Goal: Task Accomplishment & Management: Manage account settings

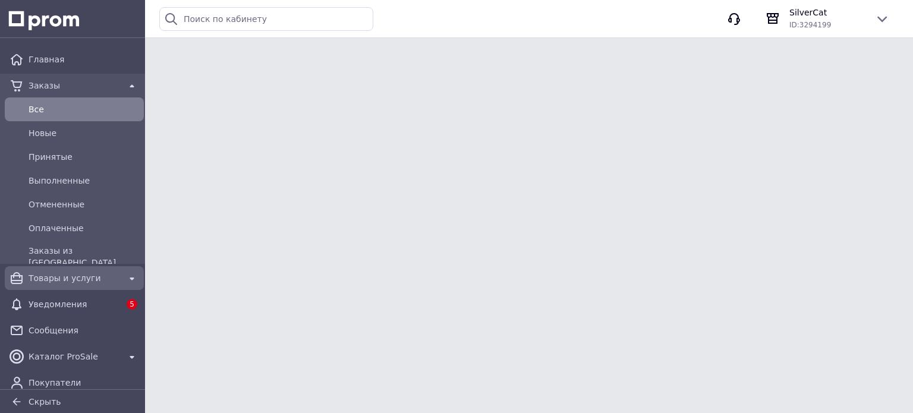
click at [73, 285] on div "Товары и услуги" at bounding box center [74, 278] width 96 height 17
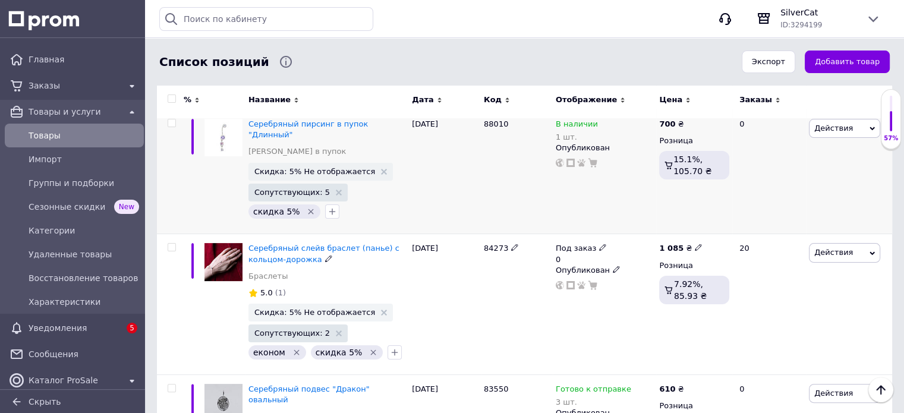
scroll to position [119, 0]
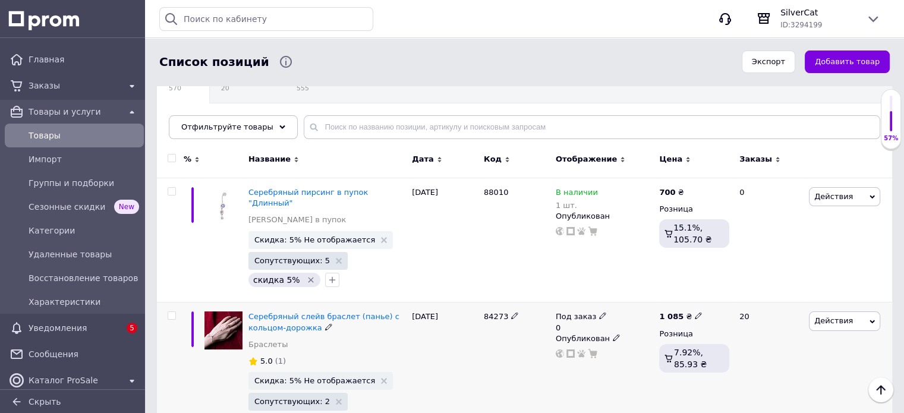
click at [592, 311] on div "Под заказ" at bounding box center [581, 316] width 51 height 11
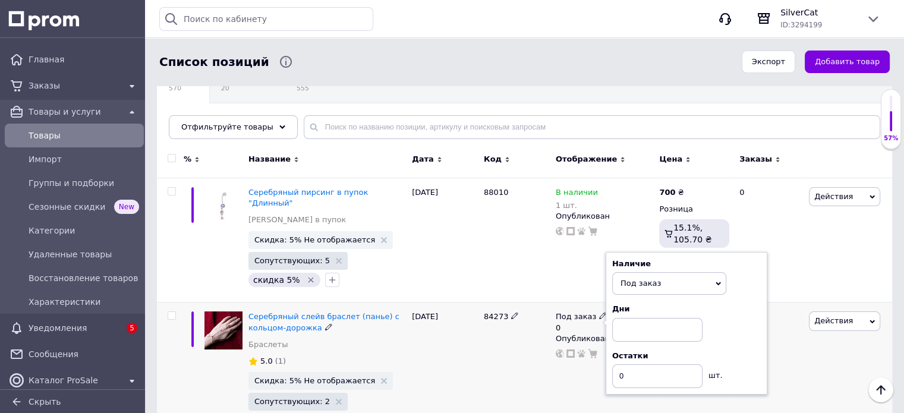
click at [661, 285] on div "Наличие Под заказ В наличии Нет в наличии Готово к отправке Дни Остатки 0 шт." at bounding box center [686, 323] width 149 height 130
click at [652, 279] on span "Под заказ" at bounding box center [640, 283] width 40 height 9
click at [656, 301] on li "В наличии" at bounding box center [669, 307] width 113 height 17
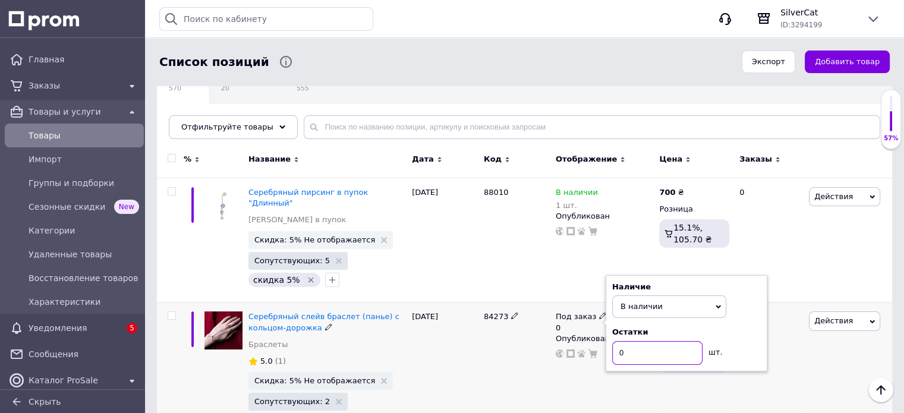
click at [652, 341] on input "0" at bounding box center [657, 353] width 90 height 24
type input "1"
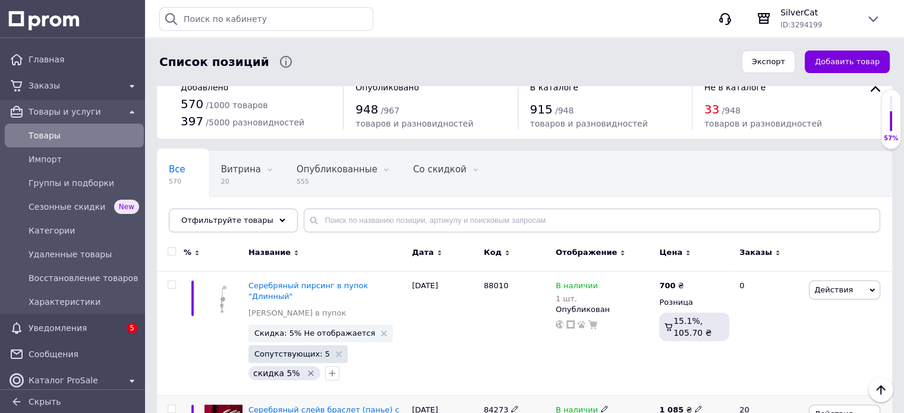
scroll to position [0, 0]
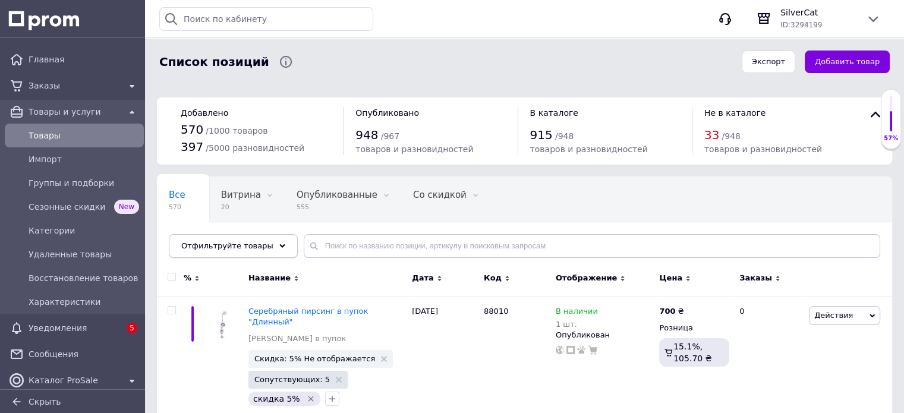
click at [264, 245] on div "Отфильтруйте товары" at bounding box center [233, 246] width 129 height 24
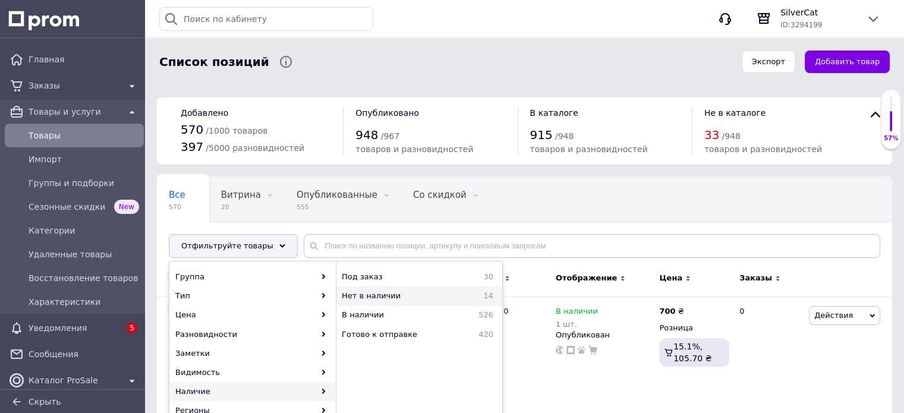
click at [364, 301] on span "Нет в наличии" at bounding box center [401, 296] width 119 height 11
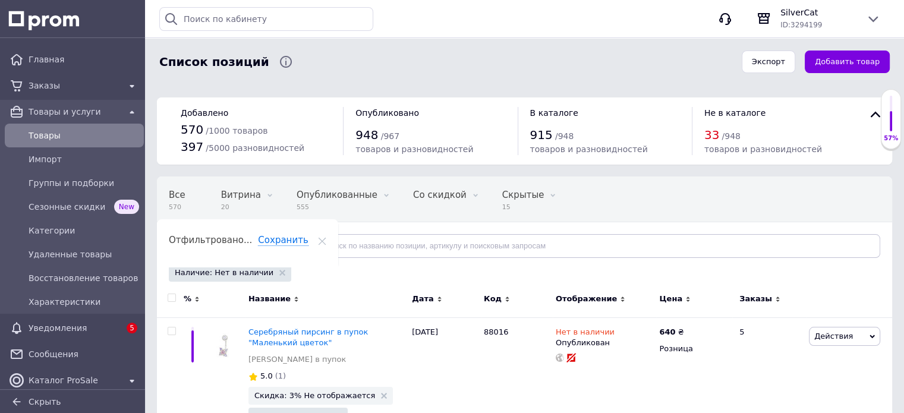
scroll to position [119, 0]
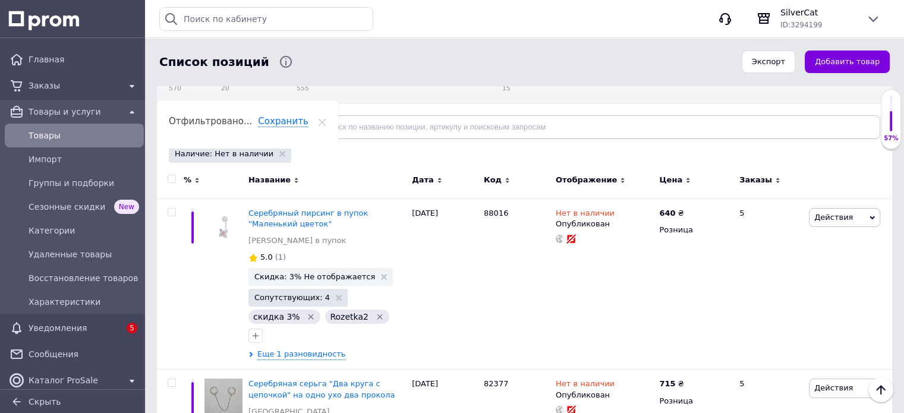
click at [171, 181] on input "checkbox" at bounding box center [172, 179] width 8 height 8
checkbox input "true"
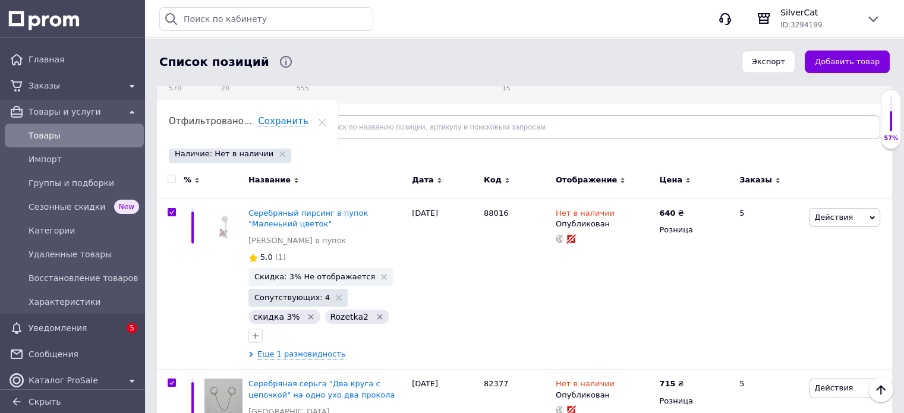
checkbox input "true"
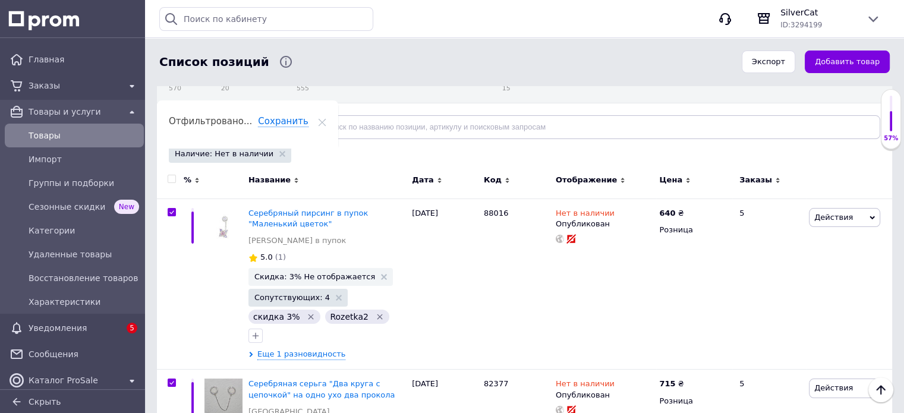
checkbox input "true"
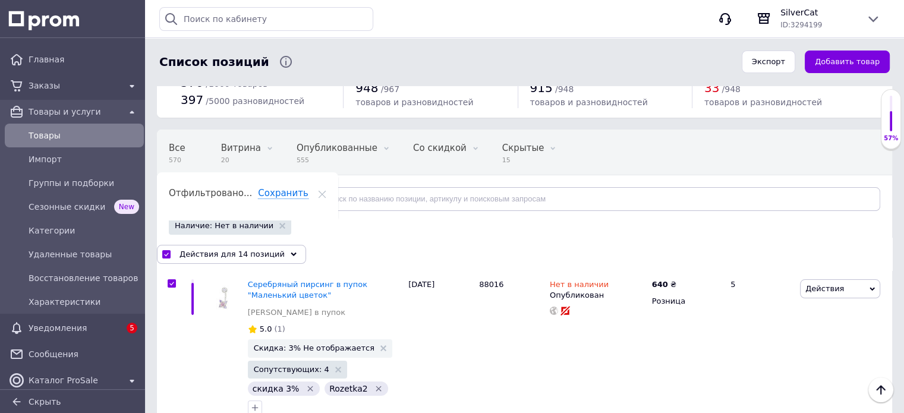
scroll to position [0, 0]
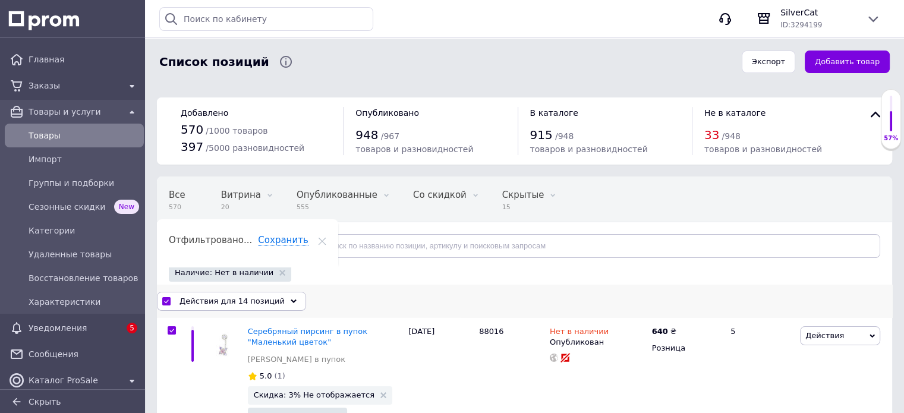
click at [262, 300] on span "Действия для 14 позиций" at bounding box center [231, 301] width 105 height 11
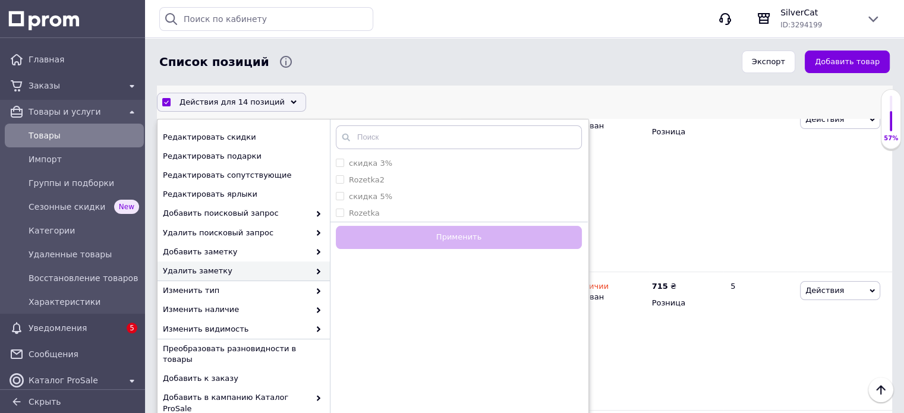
scroll to position [238, 0]
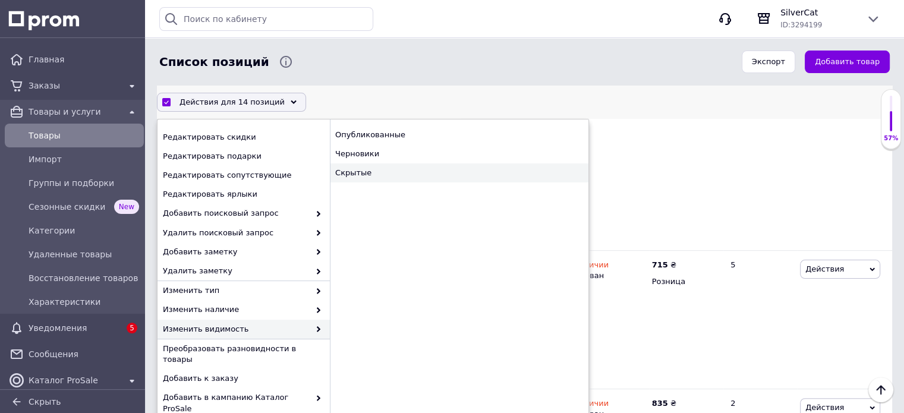
click at [342, 171] on div "Скрытые" at bounding box center [459, 172] width 258 height 19
checkbox input "false"
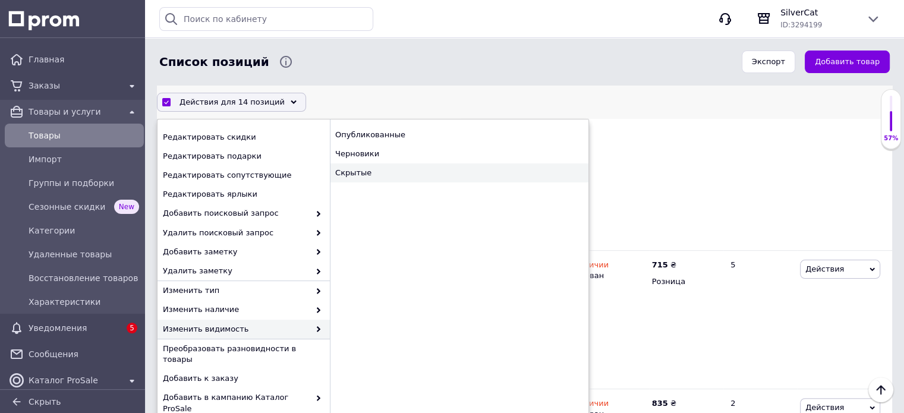
checkbox input "false"
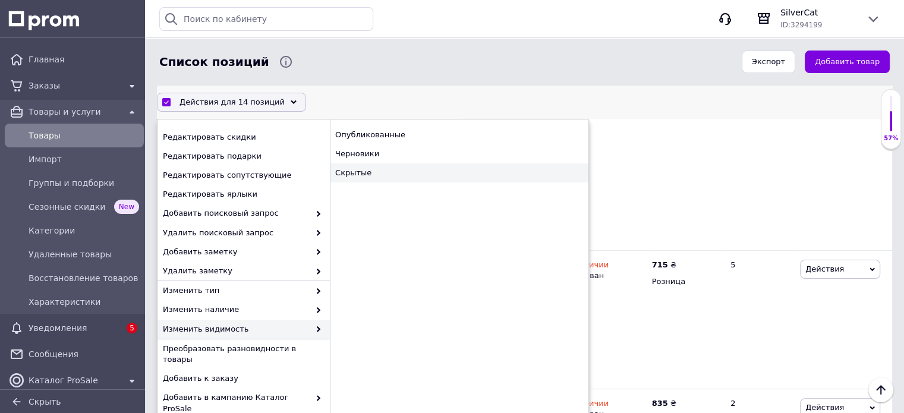
checkbox input "false"
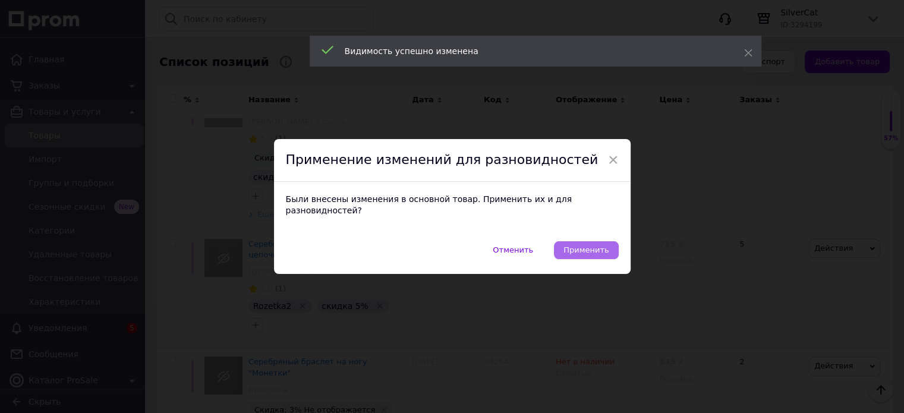
click at [589, 245] on span "Применить" at bounding box center [585, 249] width 45 height 9
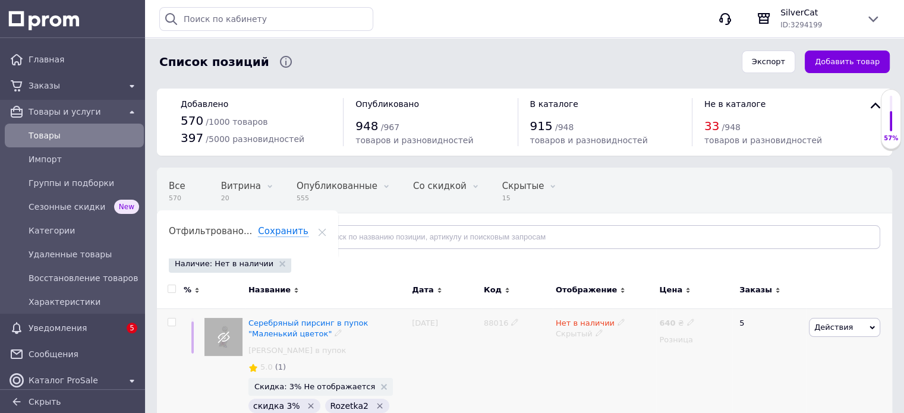
scroll to position [0, 0]
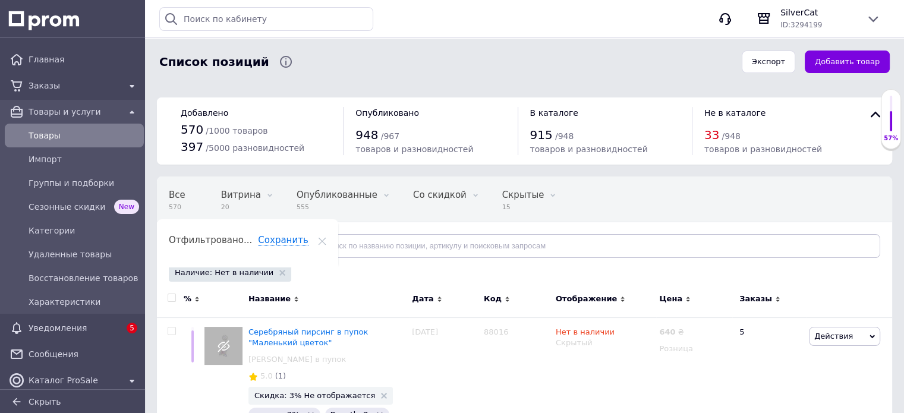
click at [252, 249] on span "Отфильтруйте товары" at bounding box center [227, 245] width 92 height 9
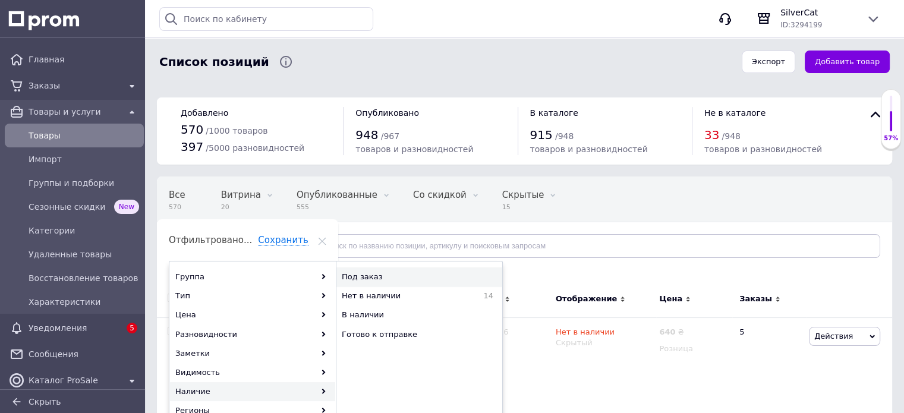
click at [372, 279] on span "Под заказ" at bounding box center [408, 277] width 133 height 11
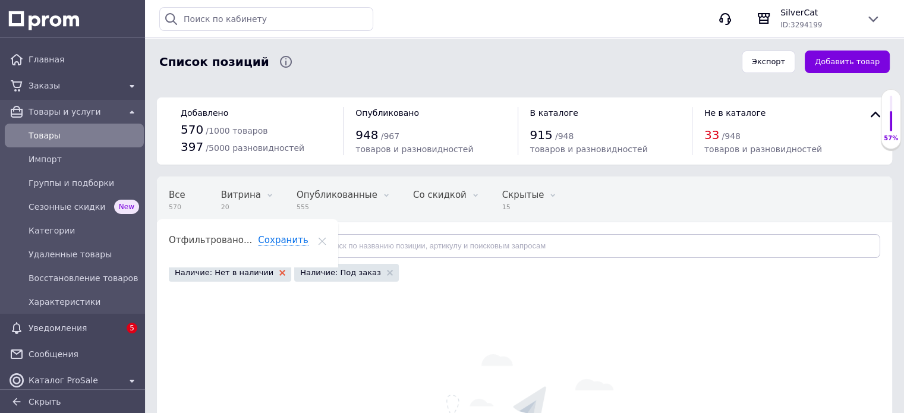
click at [279, 273] on use at bounding box center [282, 273] width 6 height 6
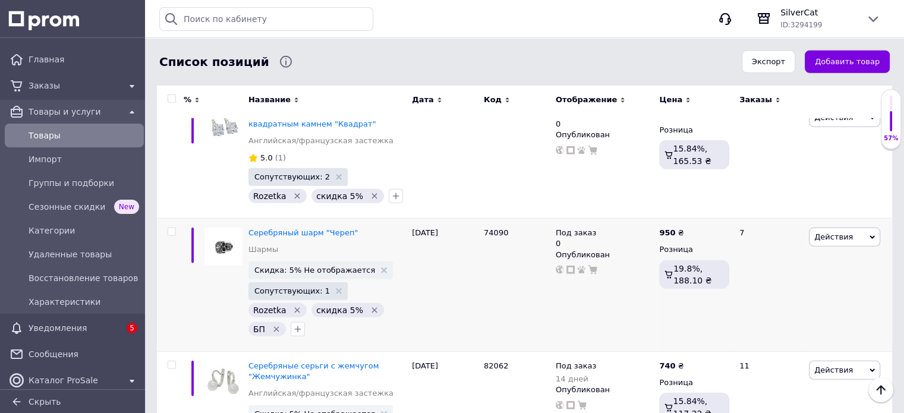
scroll to position [3521, 0]
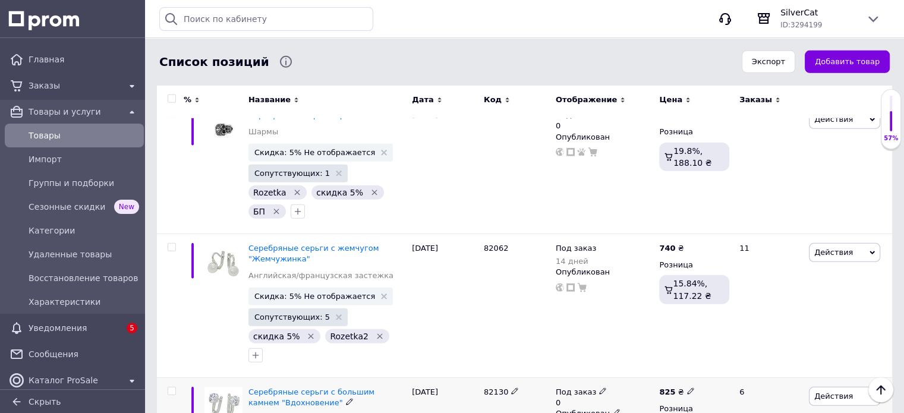
click at [599, 387] on icon at bounding box center [602, 390] width 7 height 7
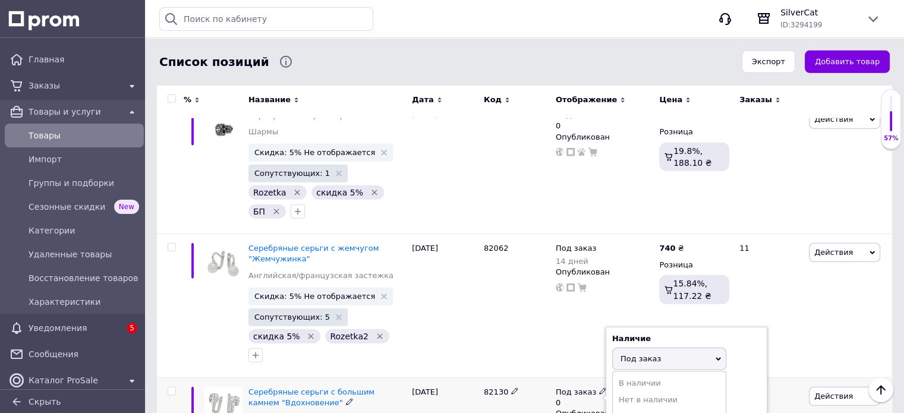
click at [632, 408] on li "Готово к отправке" at bounding box center [669, 416] width 113 height 17
drag, startPoint x: 632, startPoint y: 294, endPoint x: 619, endPoint y: 294, distance: 13.7
type input "1"
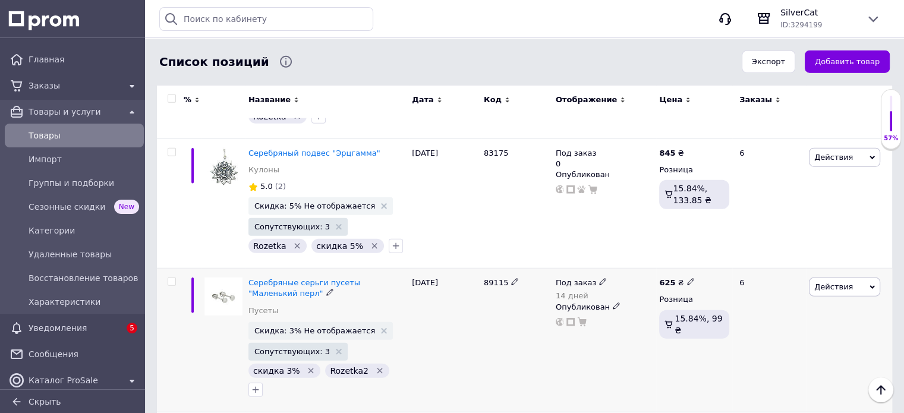
scroll to position [2808, 0]
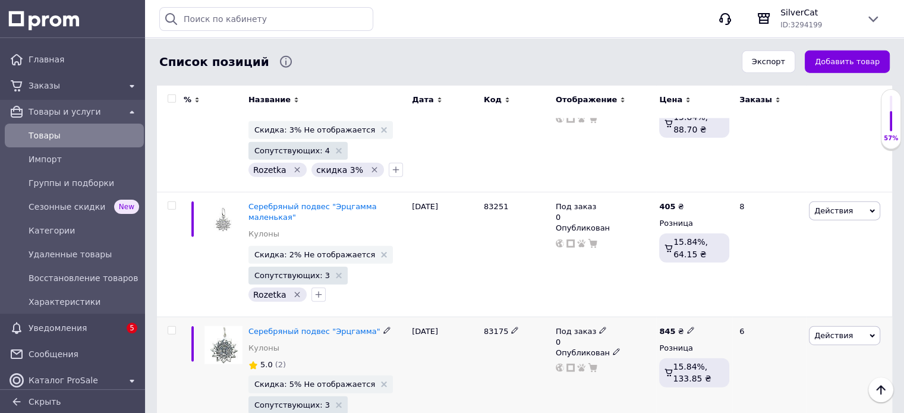
click at [599, 327] on icon at bounding box center [602, 330] width 7 height 7
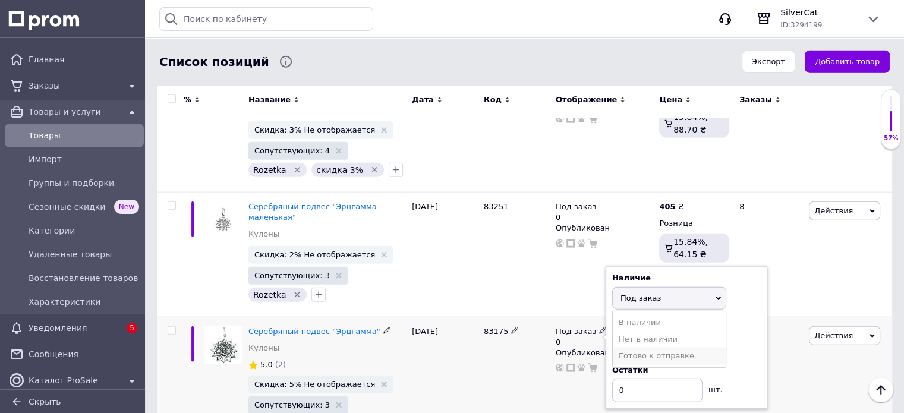
click at [622, 348] on li "Готово к отправке" at bounding box center [669, 356] width 113 height 17
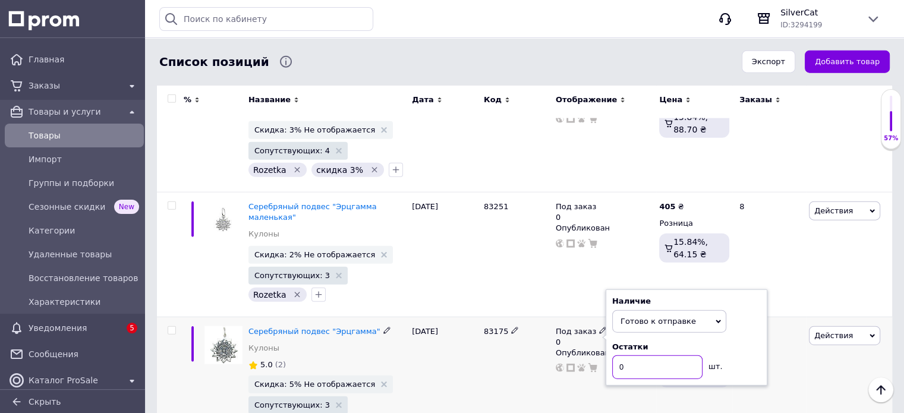
drag, startPoint x: 628, startPoint y: 278, endPoint x: 611, endPoint y: 247, distance: 35.1
click at [607, 289] on div "Наличие Готово к отправке В наличии Нет в наличии Под заказ Остатки 0 шт." at bounding box center [687, 337] width 162 height 96
type input "1"
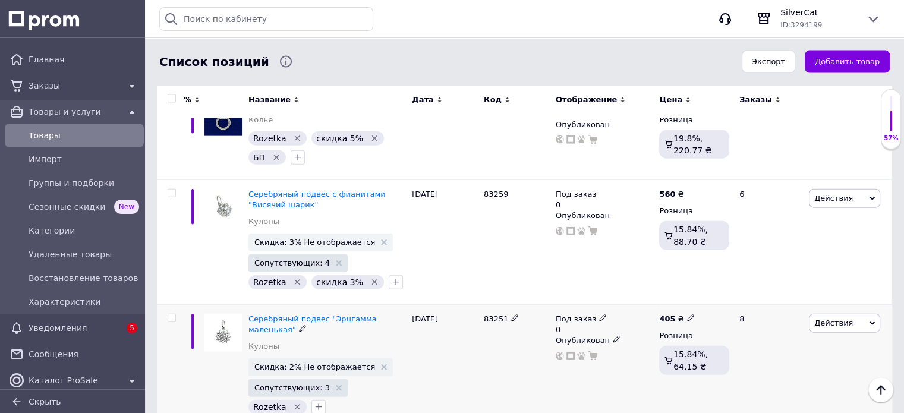
scroll to position [2689, 0]
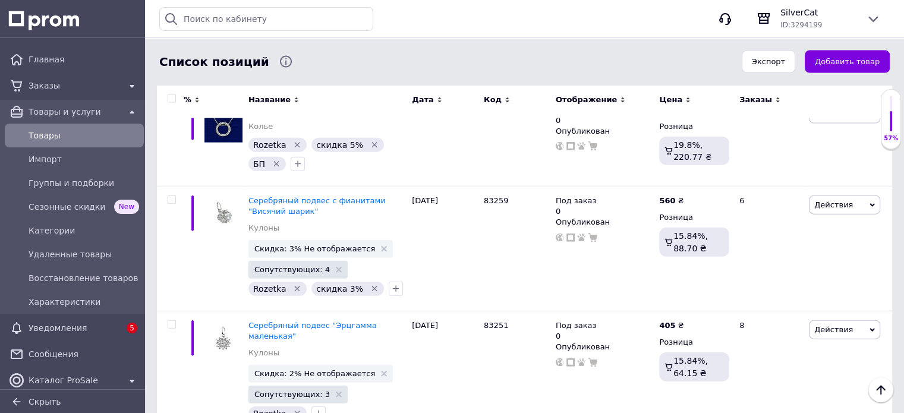
click at [599, 321] on icon at bounding box center [602, 324] width 7 height 7
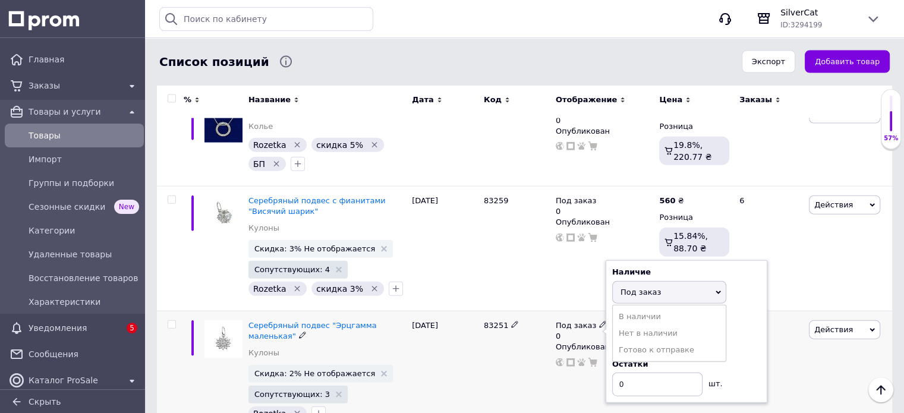
click at [622, 342] on li "Готово к отправке" at bounding box center [669, 350] width 113 height 17
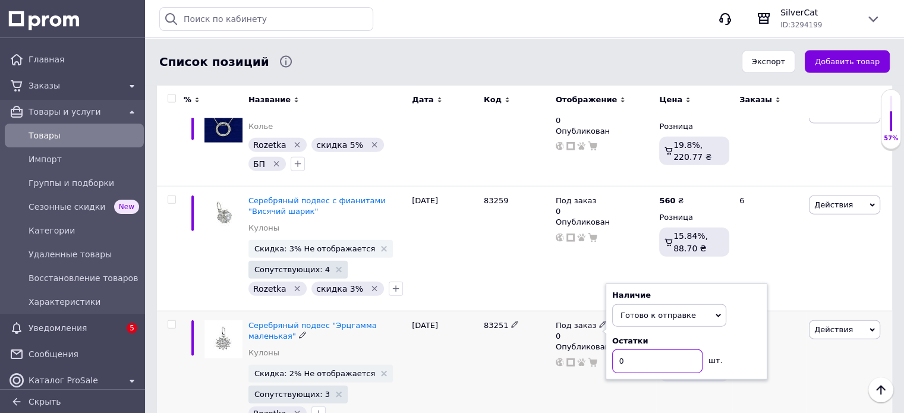
drag, startPoint x: 630, startPoint y: 278, endPoint x: 616, endPoint y: 280, distance: 14.5
click at [616, 349] on input "0" at bounding box center [657, 361] width 90 height 24
type input "1"
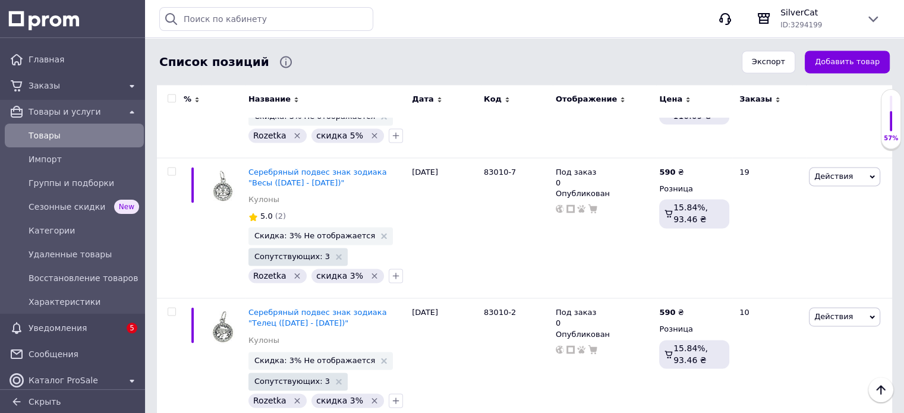
scroll to position [1619, 0]
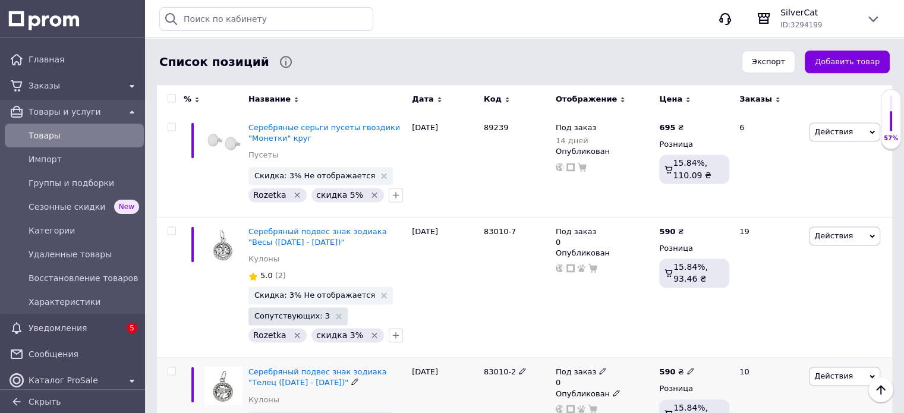
click at [599, 367] on icon at bounding box center [602, 370] width 7 height 7
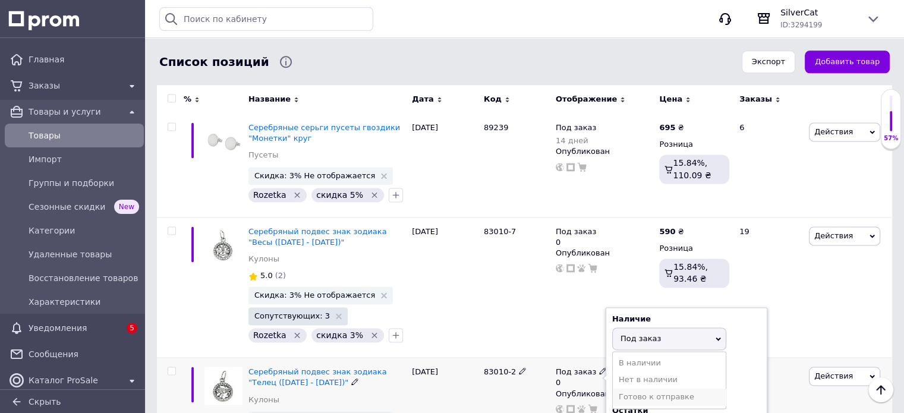
click at [619, 389] on li "Готово к отправке" at bounding box center [669, 397] width 113 height 17
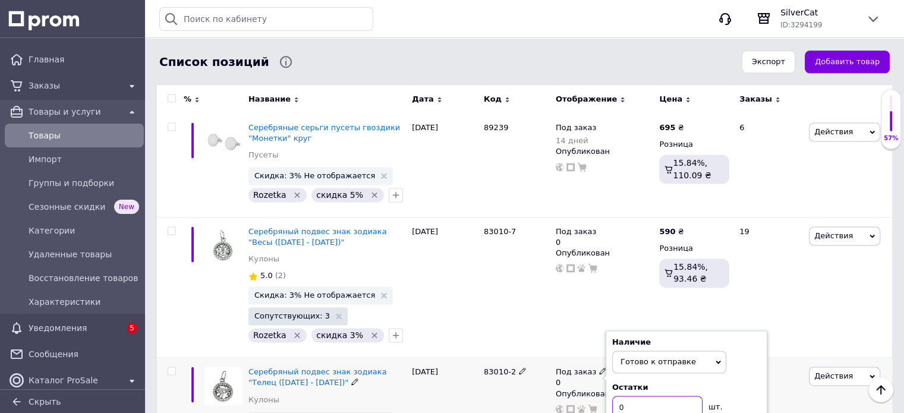
click at [622, 396] on input "0" at bounding box center [657, 408] width 90 height 24
type input "1"
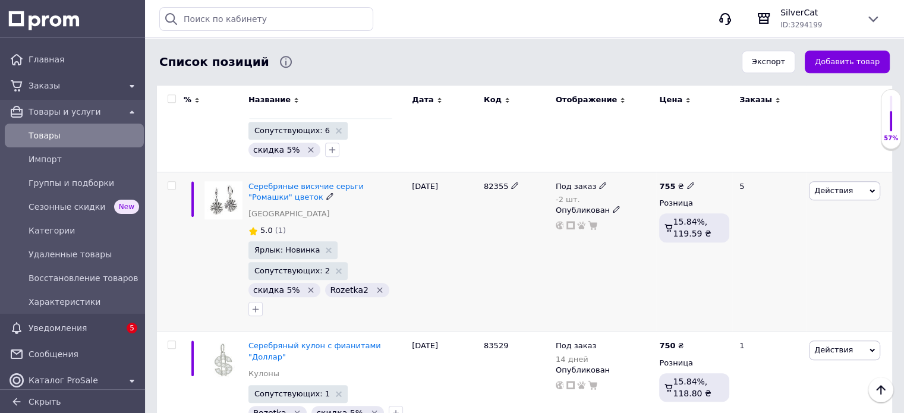
scroll to position [1025, 0]
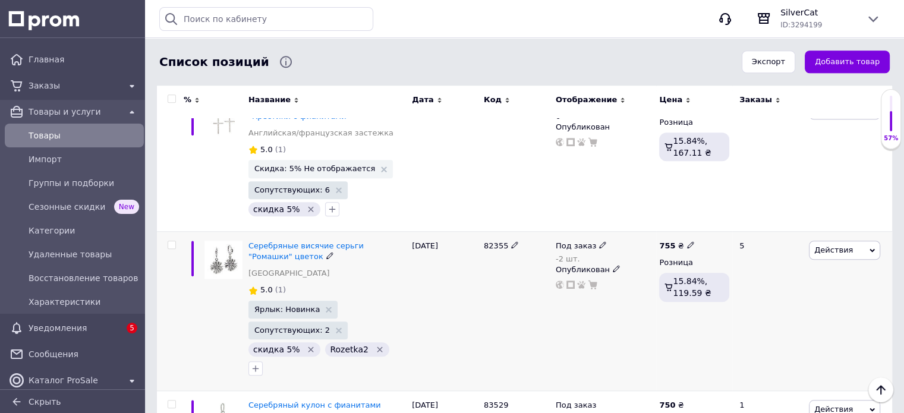
click at [592, 241] on div "Под заказ" at bounding box center [581, 246] width 51 height 11
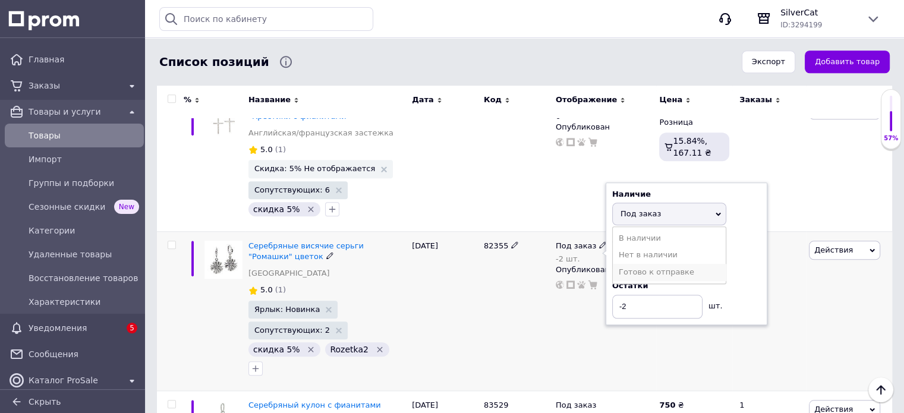
click at [622, 264] on li "Готово к отправке" at bounding box center [669, 272] width 113 height 17
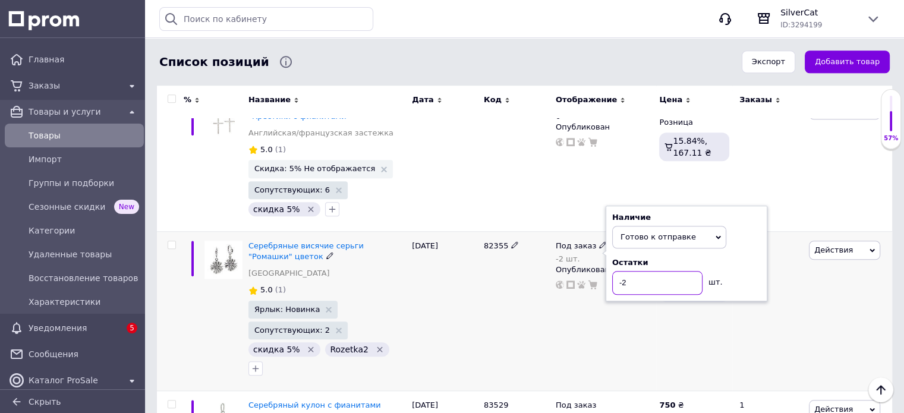
click at [615, 271] on input "-2" at bounding box center [657, 283] width 90 height 24
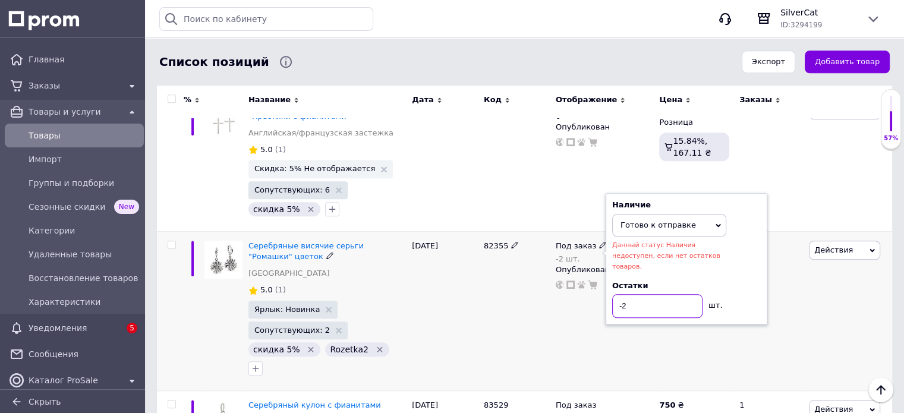
type input "1"
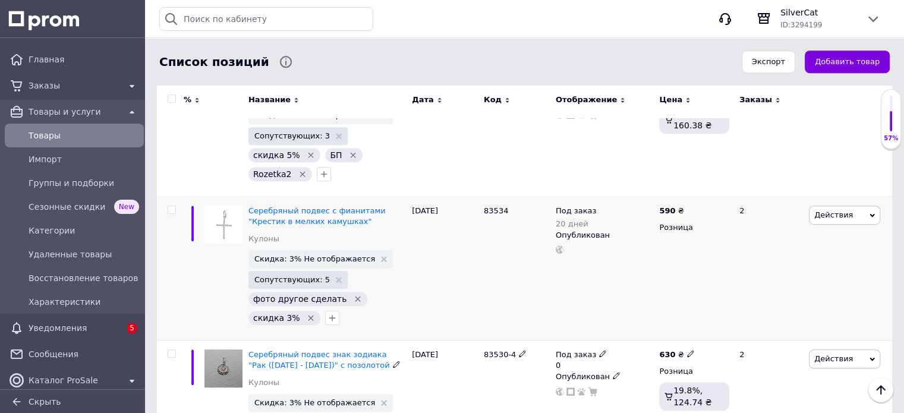
scroll to position [609, 0]
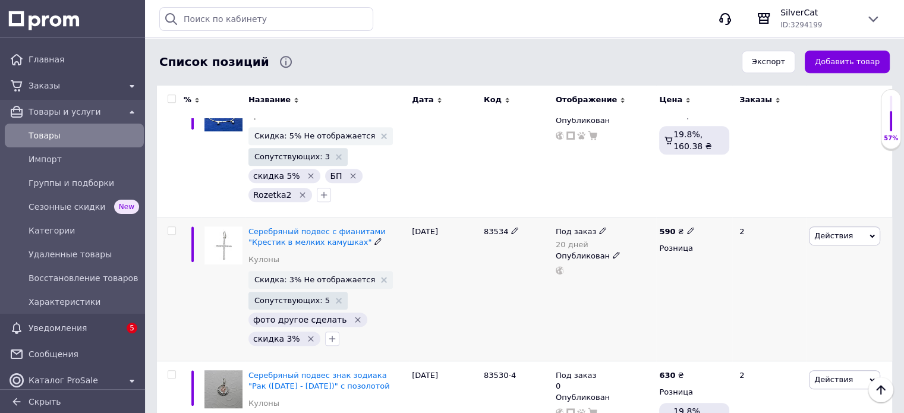
click at [613, 251] on icon at bounding box center [616, 254] width 7 height 7
click at [601, 270] on li "Скрытый" at bounding box center [602, 278] width 102 height 17
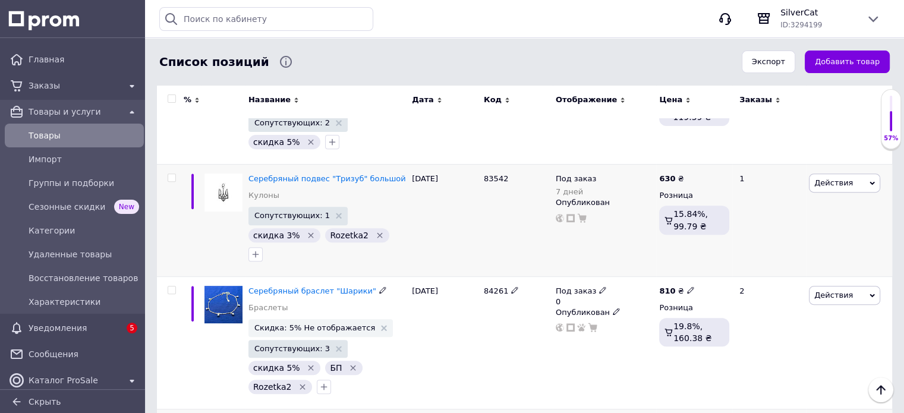
scroll to position [312, 0]
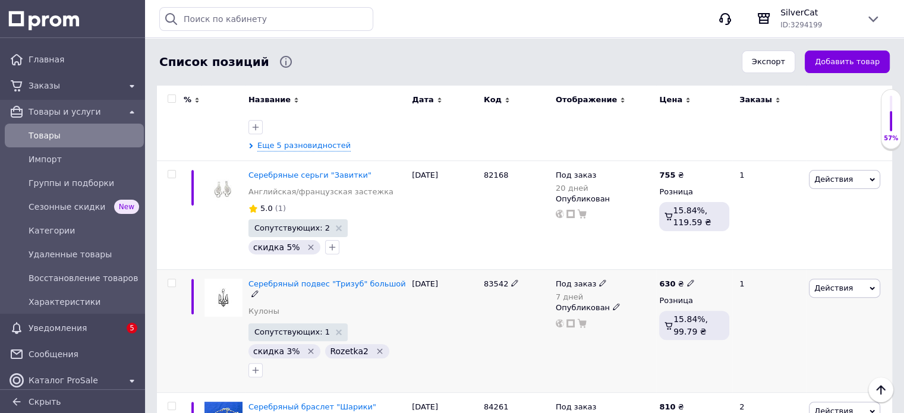
click at [613, 303] on icon at bounding box center [616, 306] width 7 height 7
click at [607, 323] on li "Скрытый" at bounding box center [602, 331] width 102 height 17
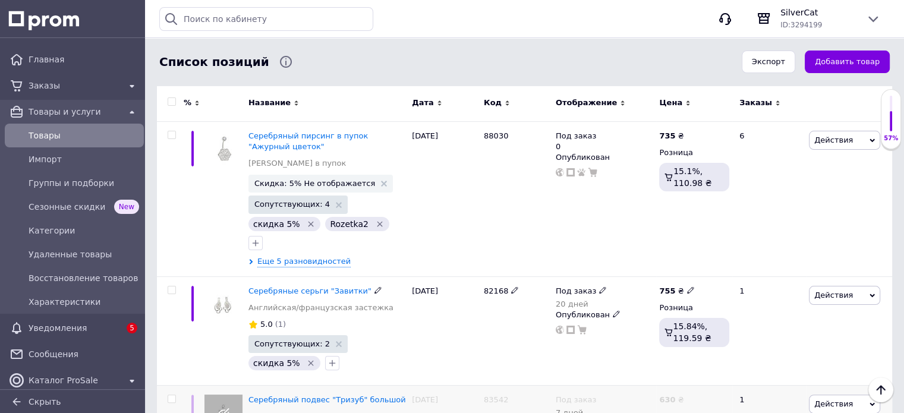
scroll to position [193, 0]
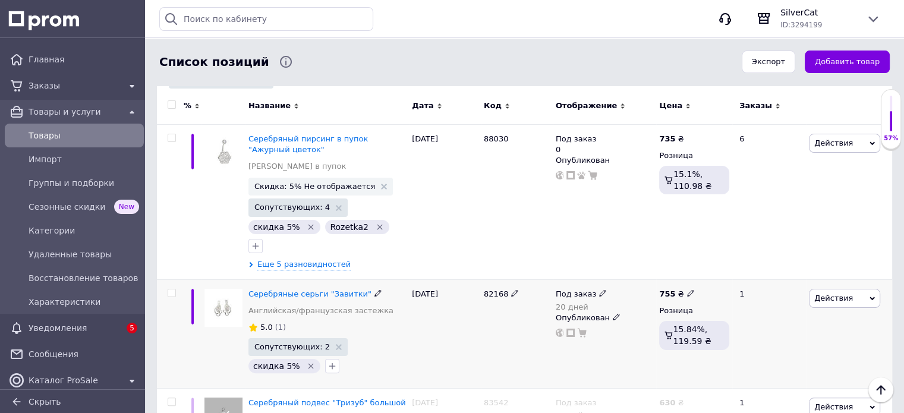
click at [600, 289] on icon at bounding box center [602, 292] width 7 height 7
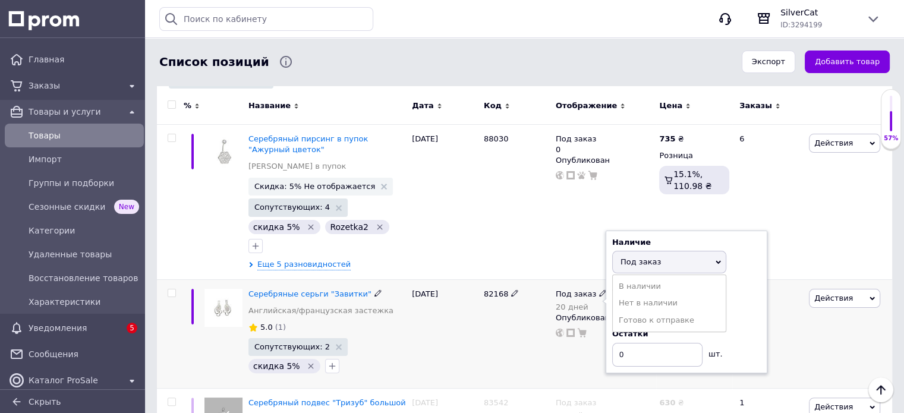
drag, startPoint x: 619, startPoint y: 283, endPoint x: 620, endPoint y: 289, distance: 6.6
click at [619, 295] on li "Нет в наличии" at bounding box center [669, 303] width 113 height 17
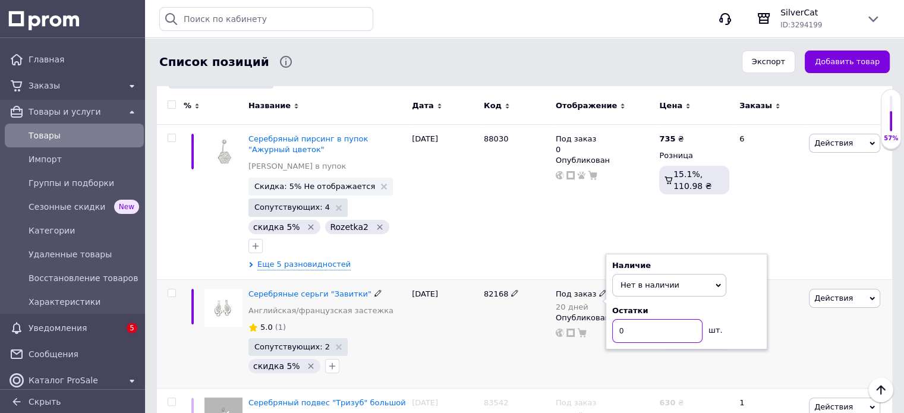
click at [623, 319] on input "0" at bounding box center [657, 331] width 90 height 24
drag, startPoint x: 572, startPoint y: 322, endPoint x: 554, endPoint y: 333, distance: 21.6
click at [568, 325] on div "Под заказ 20 дней Наличие Нет в наличии В наличии Под заказ Готово к отправке О…" at bounding box center [605, 333] width 104 height 109
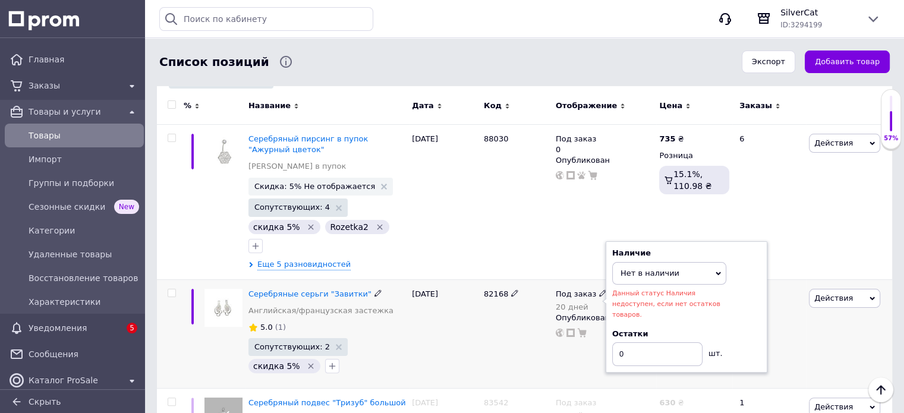
drag, startPoint x: 553, startPoint y: 335, endPoint x: 566, endPoint y: 330, distance: 13.4
click at [556, 335] on div "Под заказ 20 дней Наличие Нет в наличии В наличии Под заказ Готово к отправке Д…" at bounding box center [605, 333] width 104 height 109
click at [626, 342] on input "0" at bounding box center [657, 354] width 90 height 24
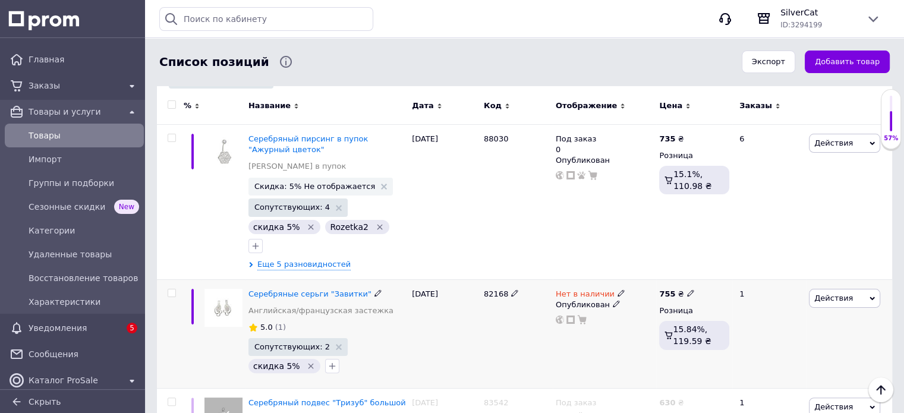
click at [613, 300] on icon at bounding box center [616, 303] width 7 height 7
click at [606, 319] on li "Скрытый" at bounding box center [602, 327] width 102 height 17
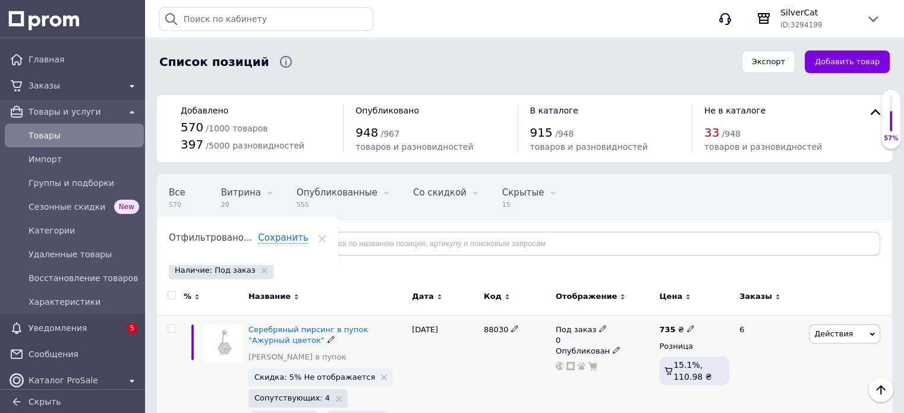
scroll to position [0, 0]
